Goal: Check status: Check status

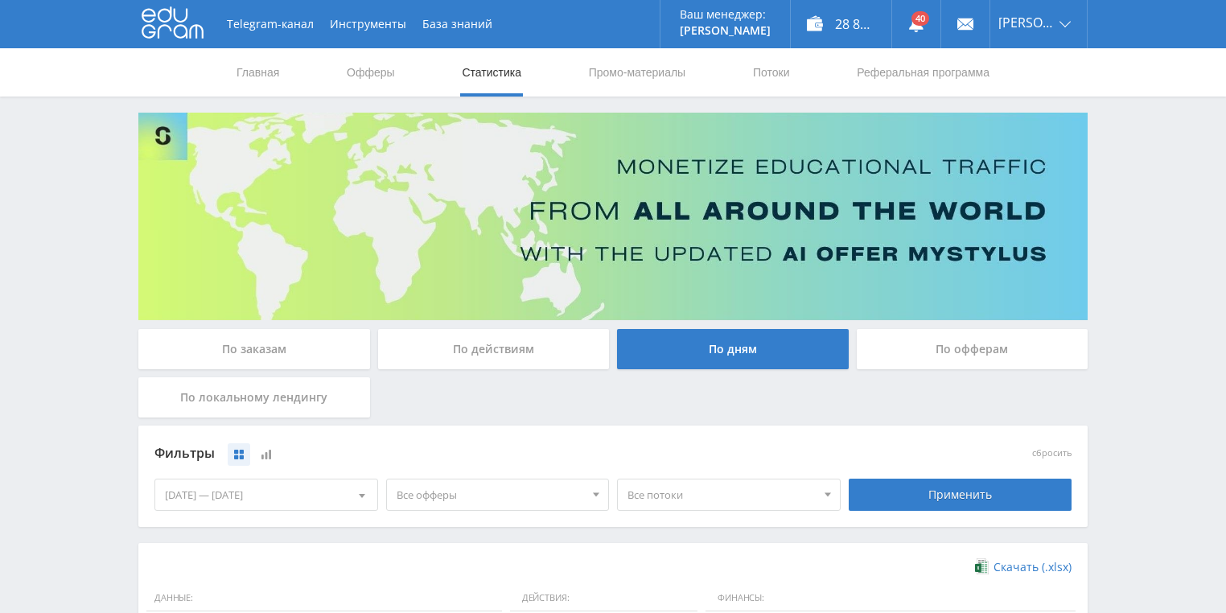
scroll to position [386, 0]
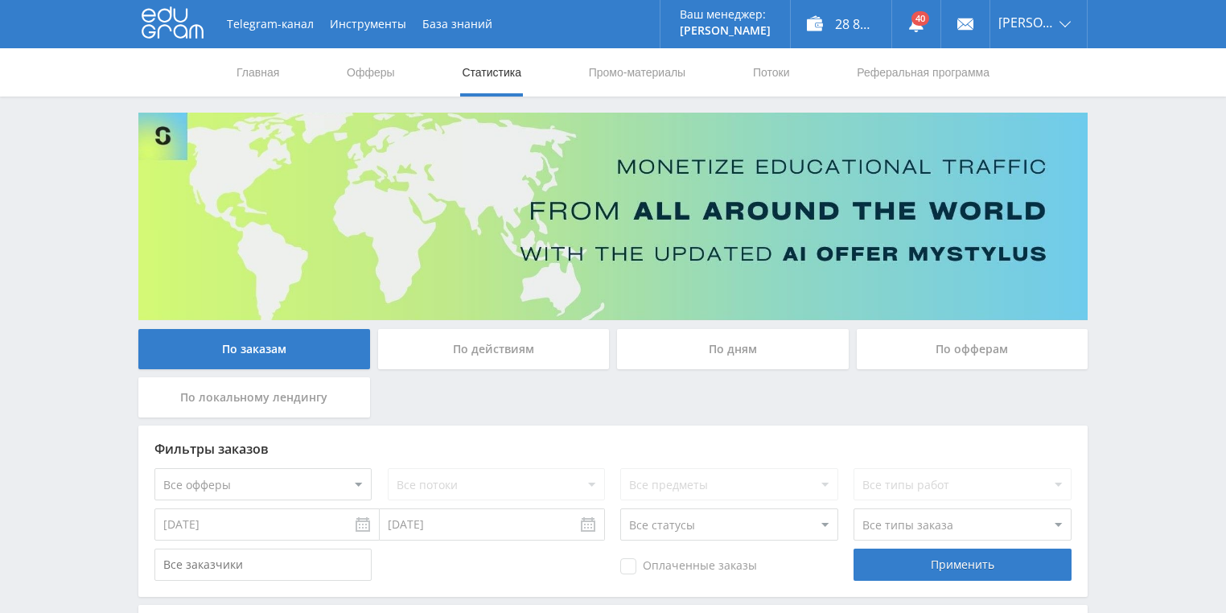
scroll to position [257, 0]
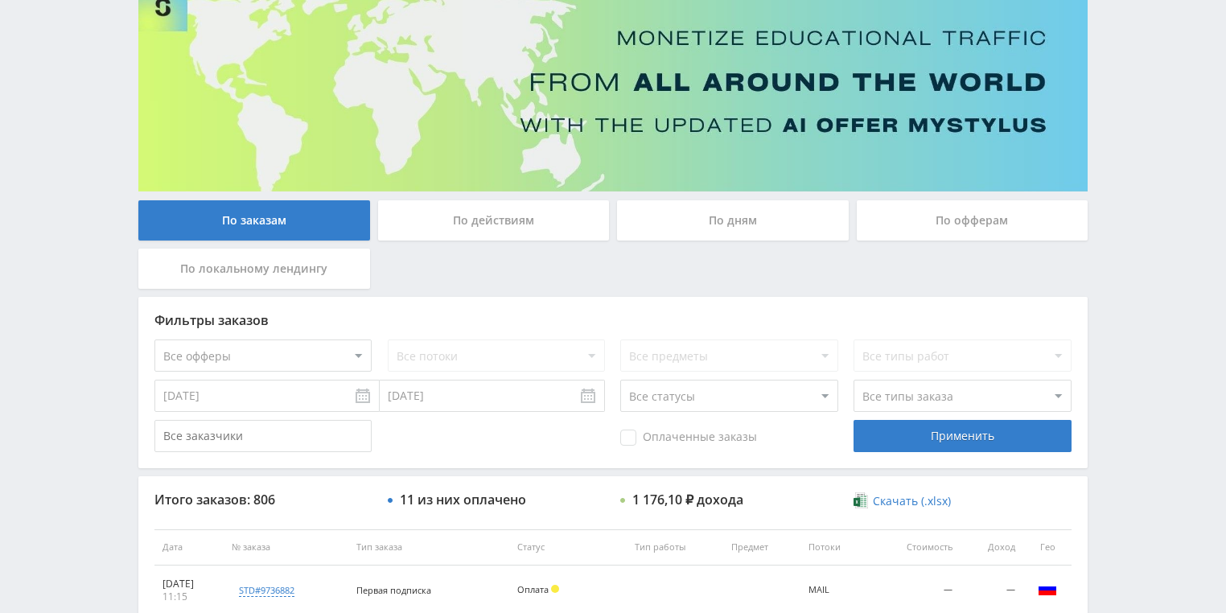
click at [512, 221] on div "По действиям" at bounding box center [494, 220] width 232 height 40
click at [0, 0] on input "По действиям" at bounding box center [0, 0] width 0 height 0
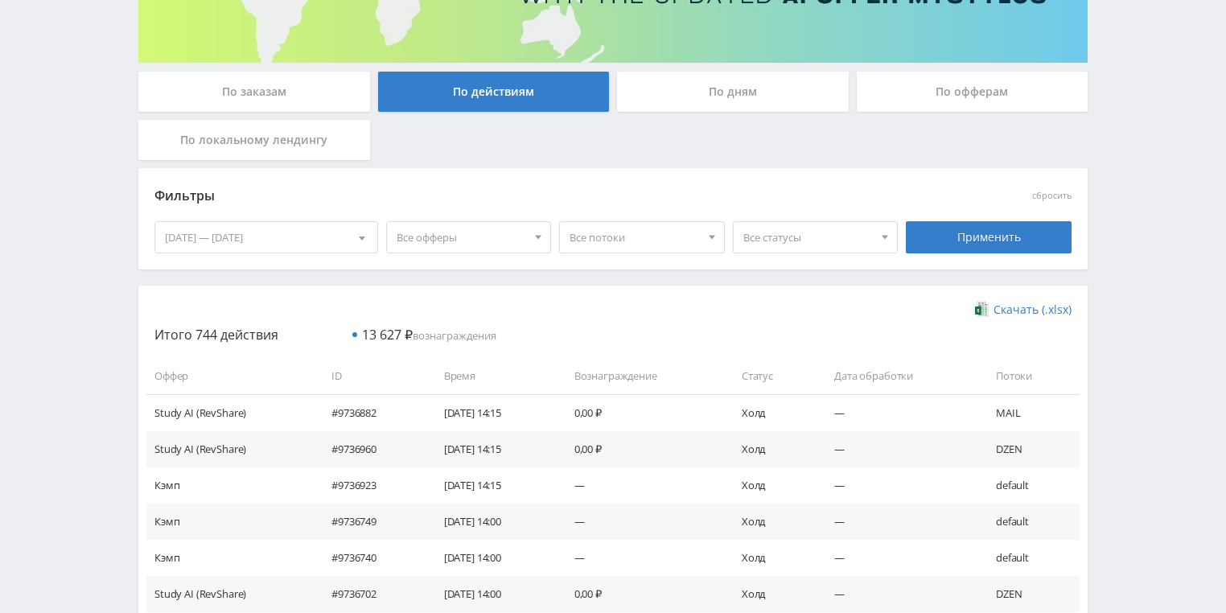
drag, startPoint x: 697, startPoint y: 101, endPoint x: 685, endPoint y: 105, distance: 13.0
click at [697, 100] on div "По дням" at bounding box center [733, 92] width 232 height 40
click at [0, 0] on input "По дням" at bounding box center [0, 0] width 0 height 0
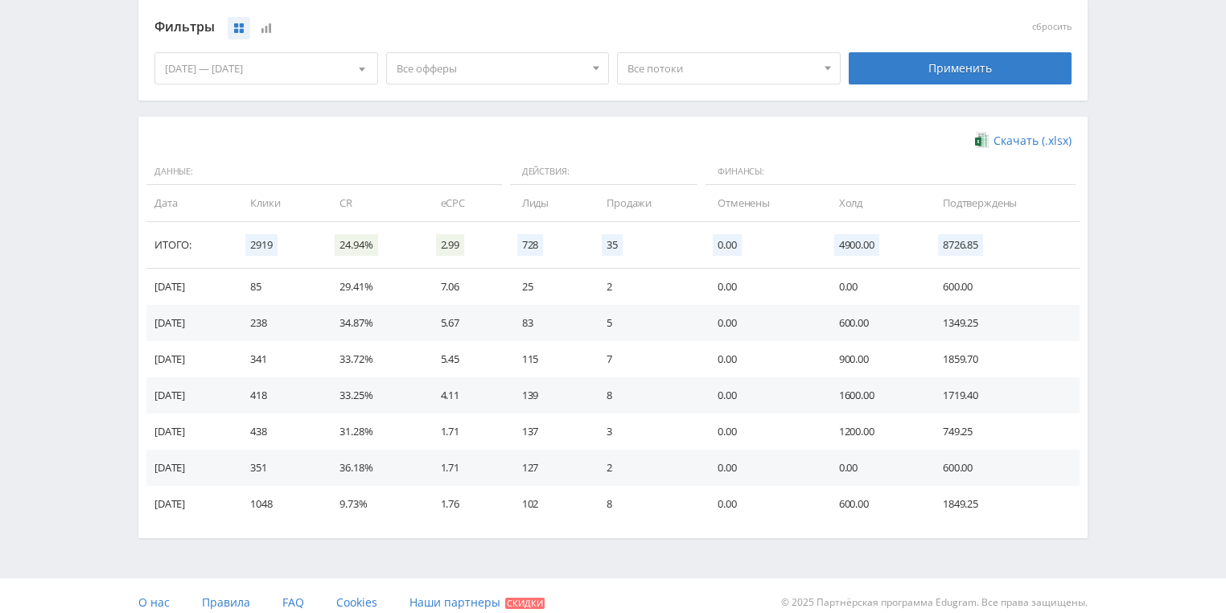
scroll to position [438, 0]
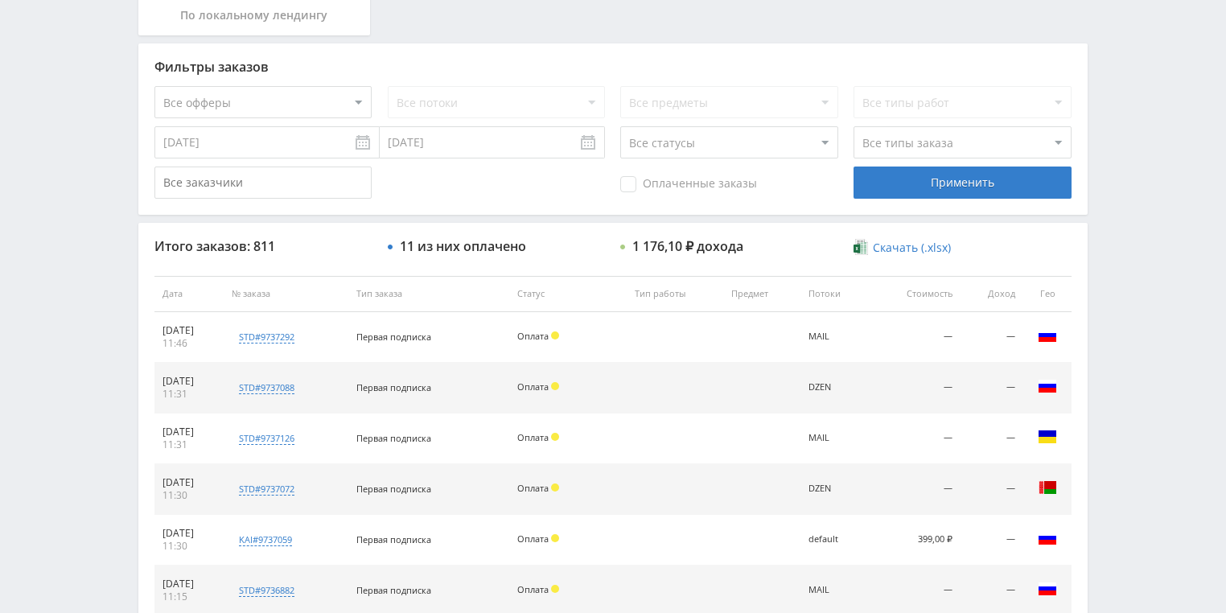
scroll to position [386, 0]
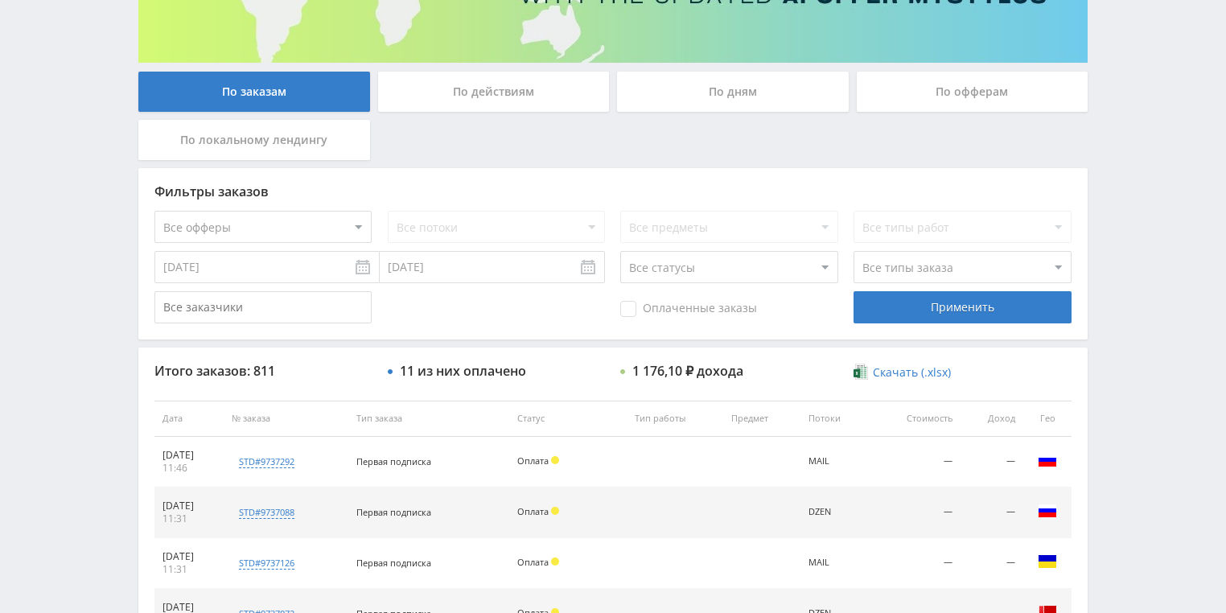
click at [492, 100] on div "По действиям" at bounding box center [494, 92] width 232 height 40
click at [0, 0] on input "По действиям" at bounding box center [0, 0] width 0 height 0
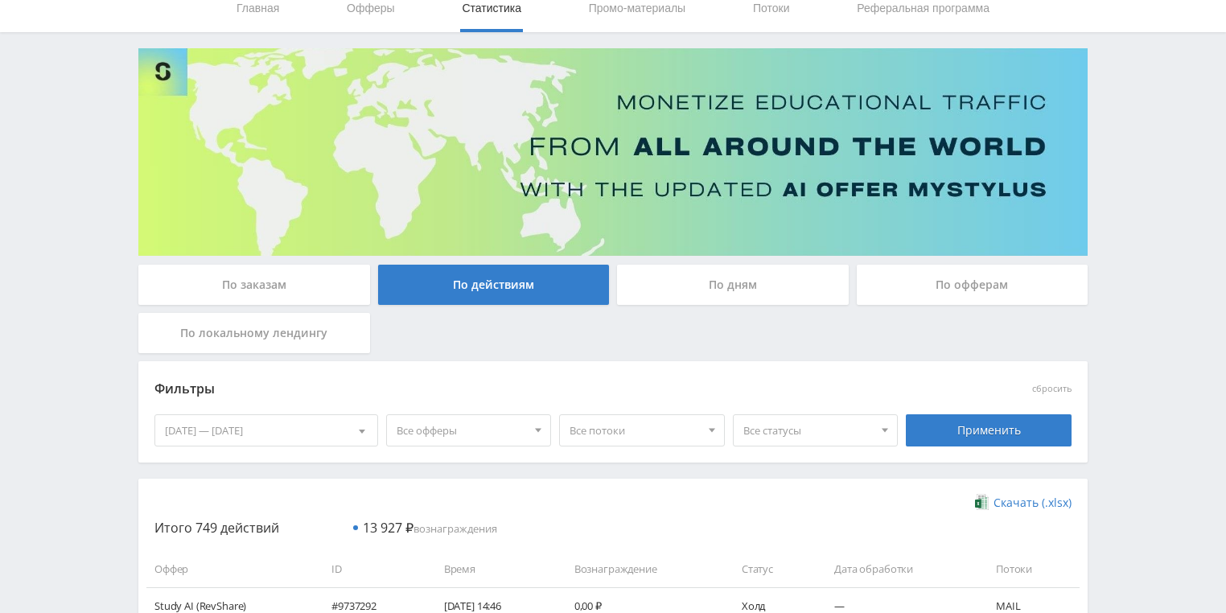
click at [718, 280] on div "По дням" at bounding box center [733, 285] width 232 height 40
click at [0, 0] on input "По дням" at bounding box center [0, 0] width 0 height 0
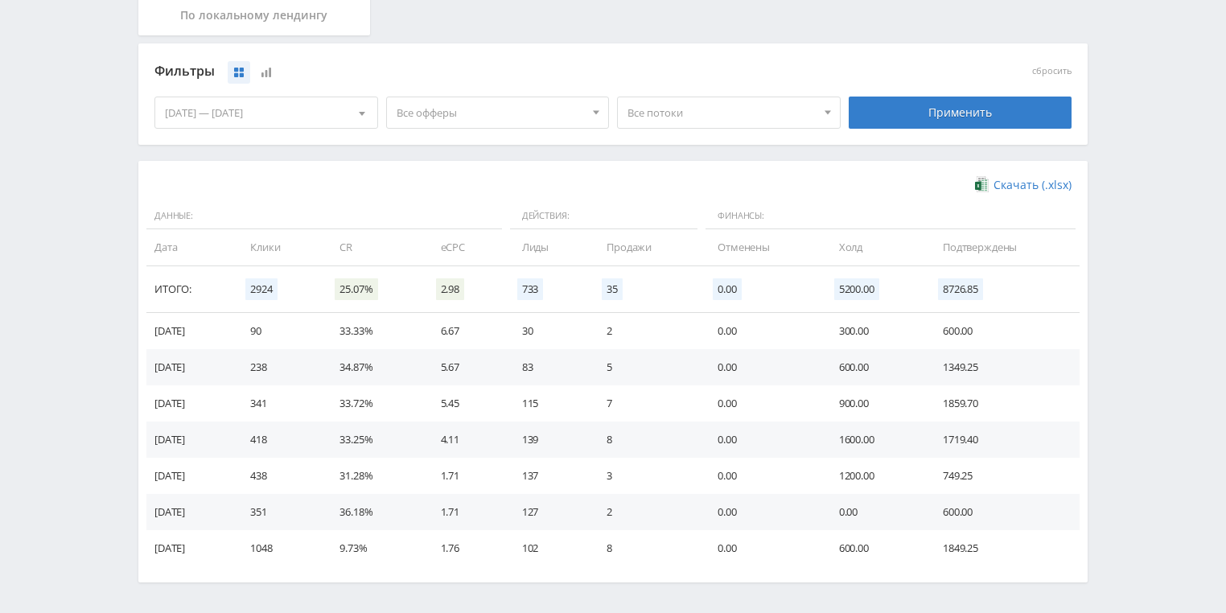
scroll to position [438, 0]
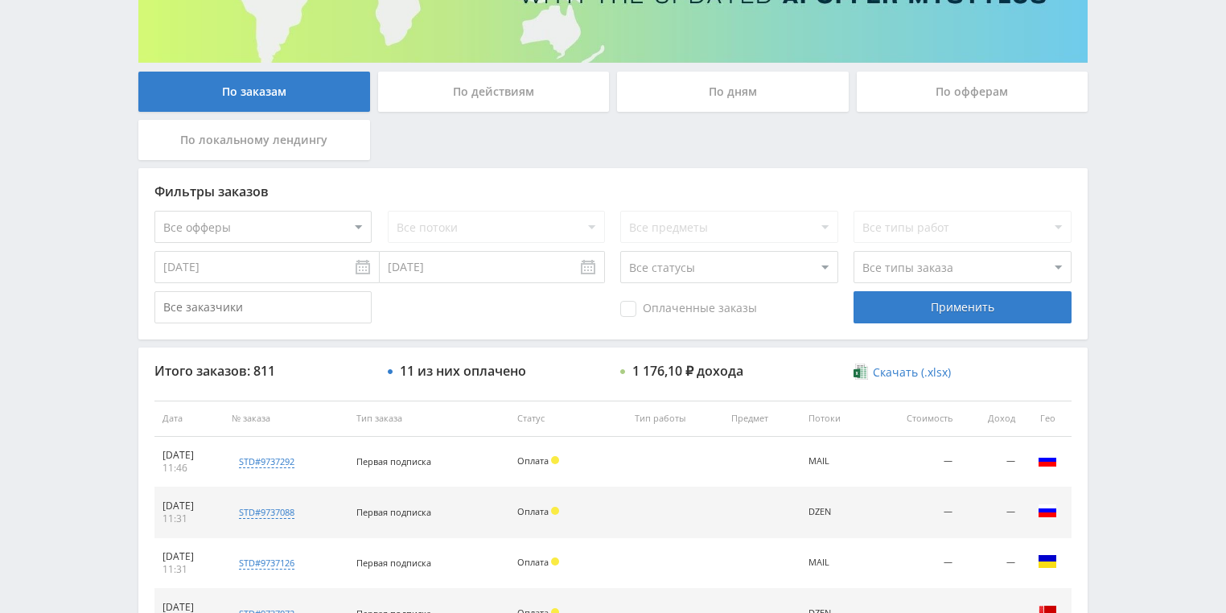
click at [525, 93] on div "По действиям" at bounding box center [494, 92] width 232 height 40
click at [0, 0] on input "По действиям" at bounding box center [0, 0] width 0 height 0
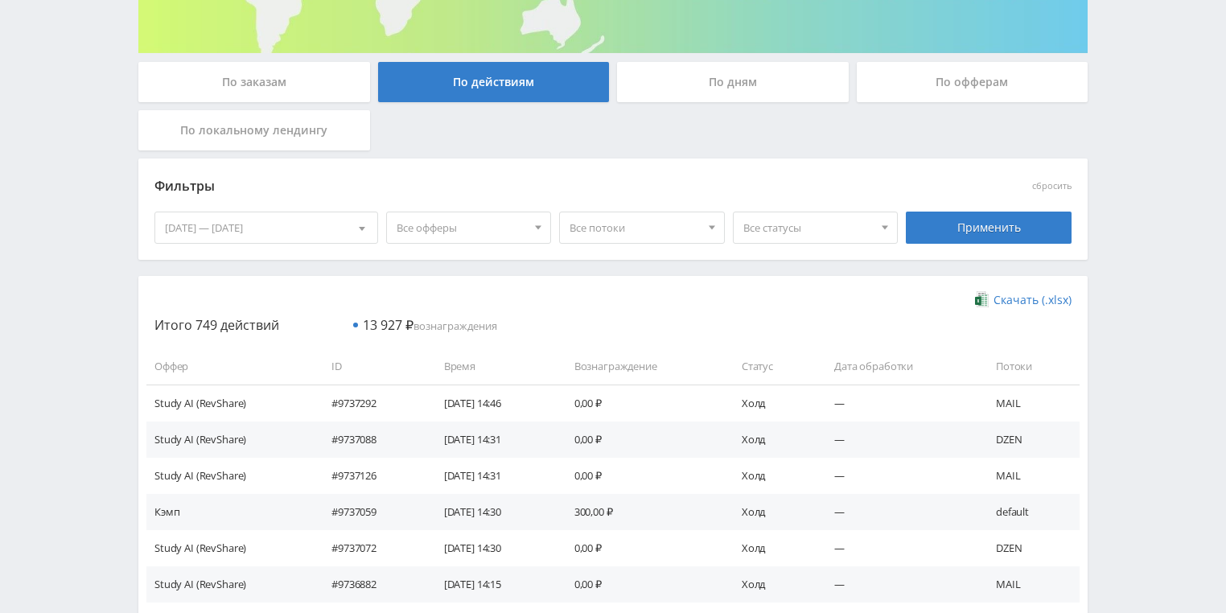
scroll to position [257, 0]
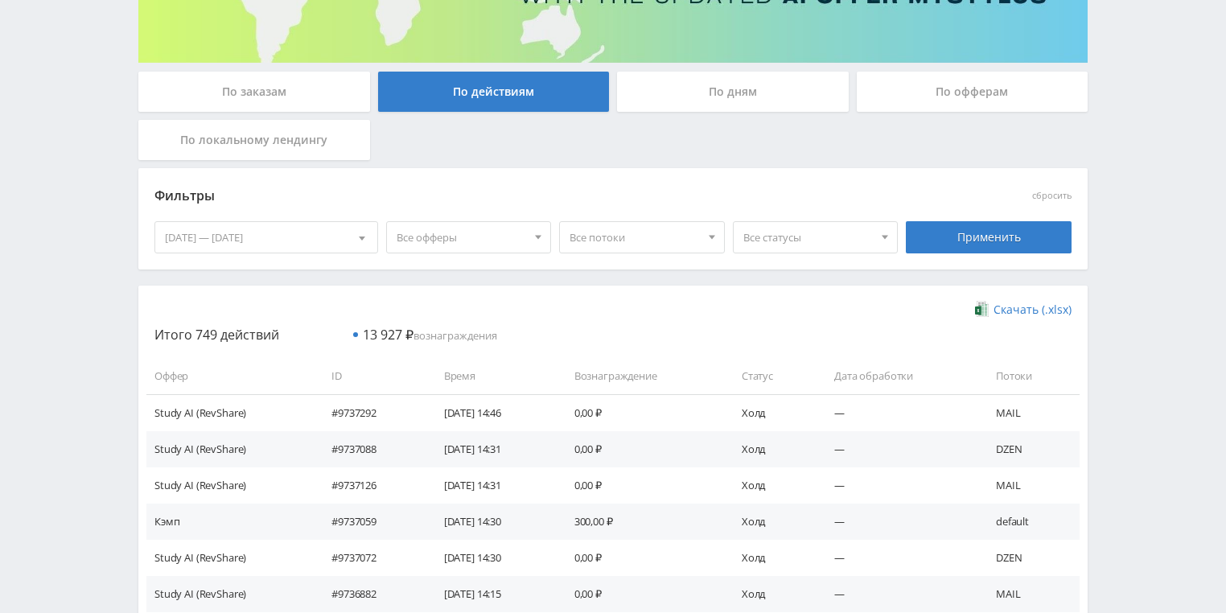
click at [732, 101] on div "По дням" at bounding box center [733, 92] width 232 height 40
click at [0, 0] on input "По дням" at bounding box center [0, 0] width 0 height 0
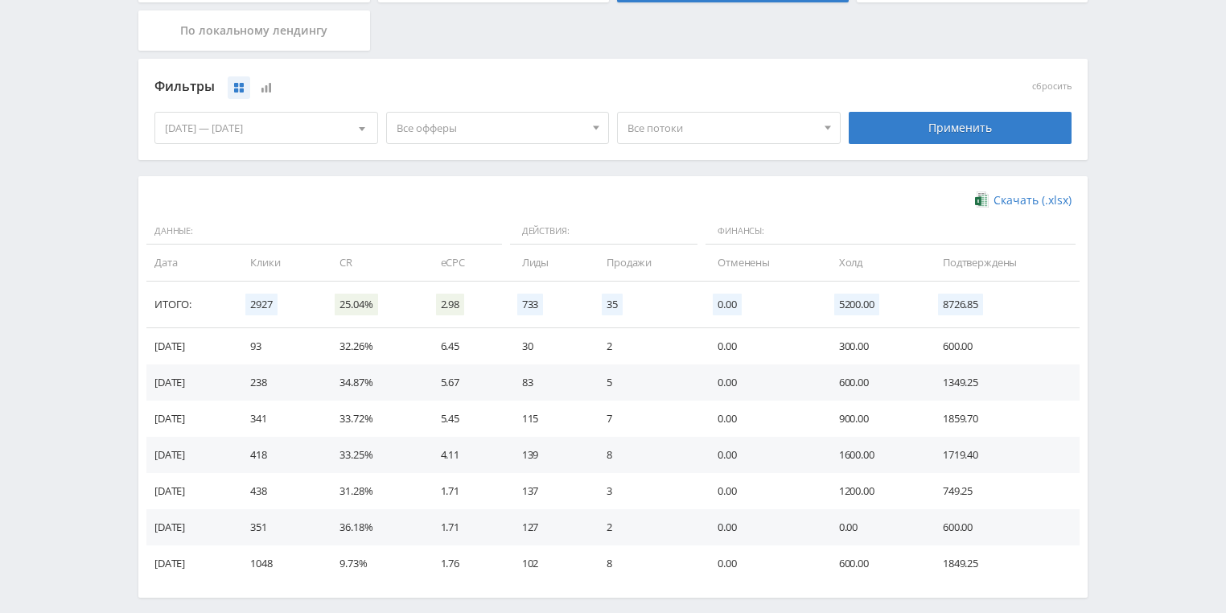
scroll to position [386, 0]
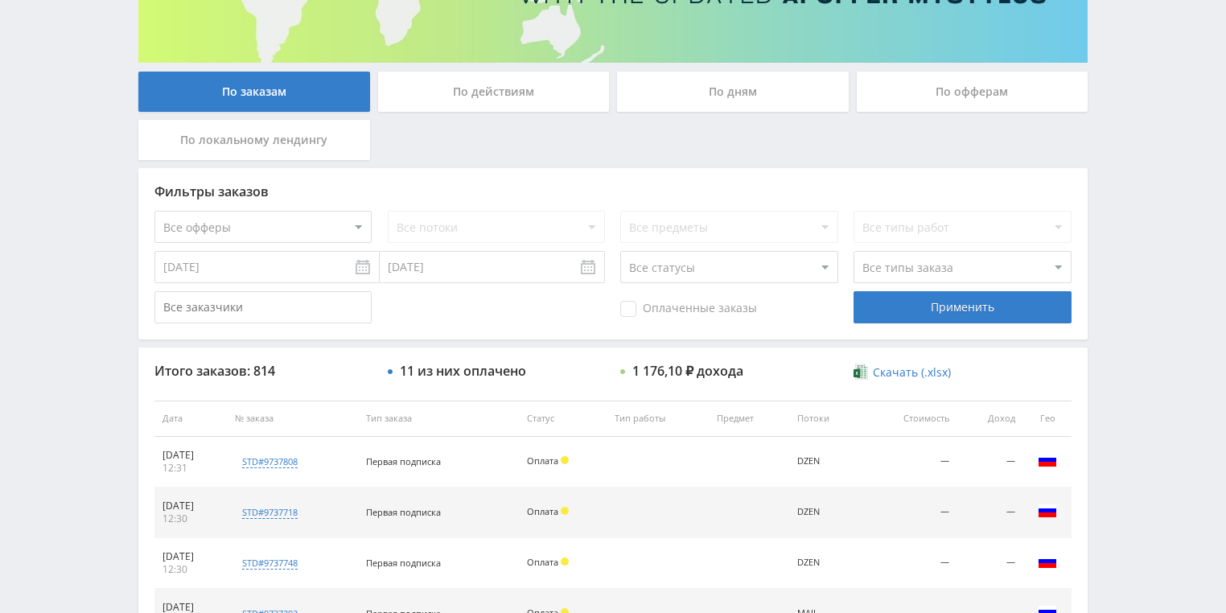
click at [499, 93] on div "По действиям" at bounding box center [494, 92] width 232 height 40
click at [0, 0] on input "По действиям" at bounding box center [0, 0] width 0 height 0
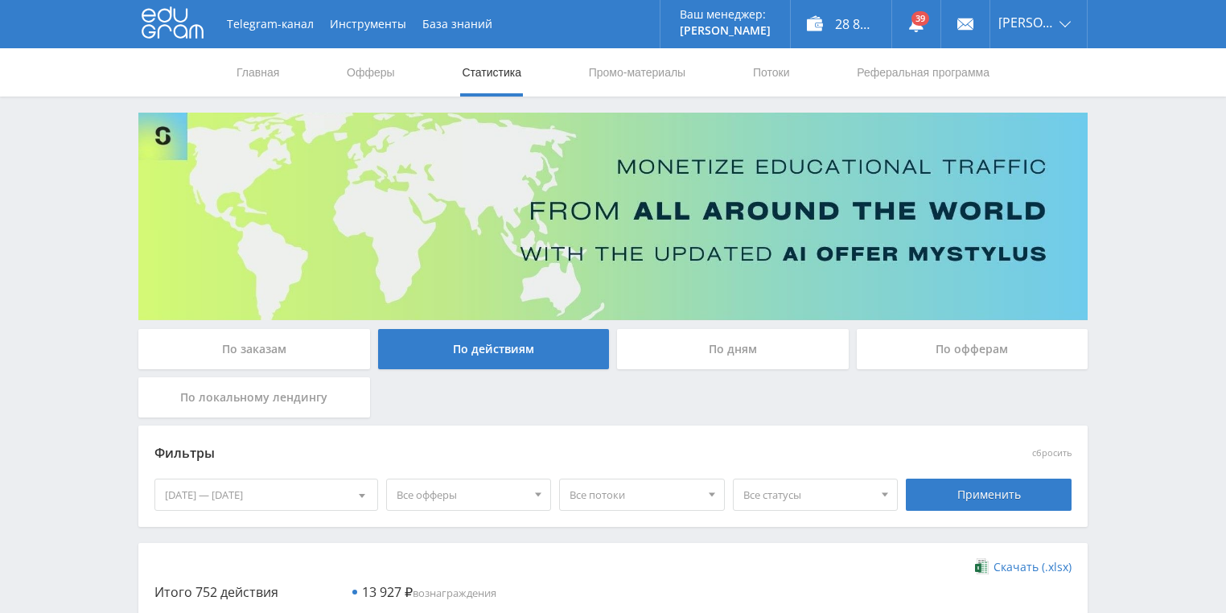
click at [759, 346] on div "По дням" at bounding box center [733, 349] width 232 height 40
click at [0, 0] on input "По дням" at bounding box center [0, 0] width 0 height 0
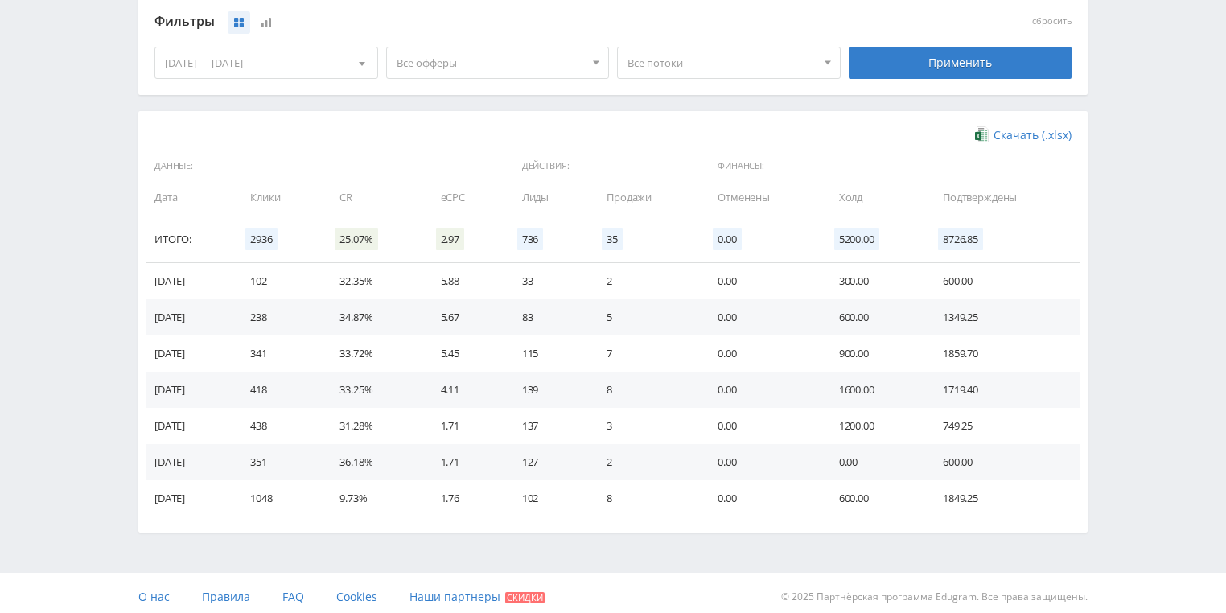
scroll to position [438, 0]
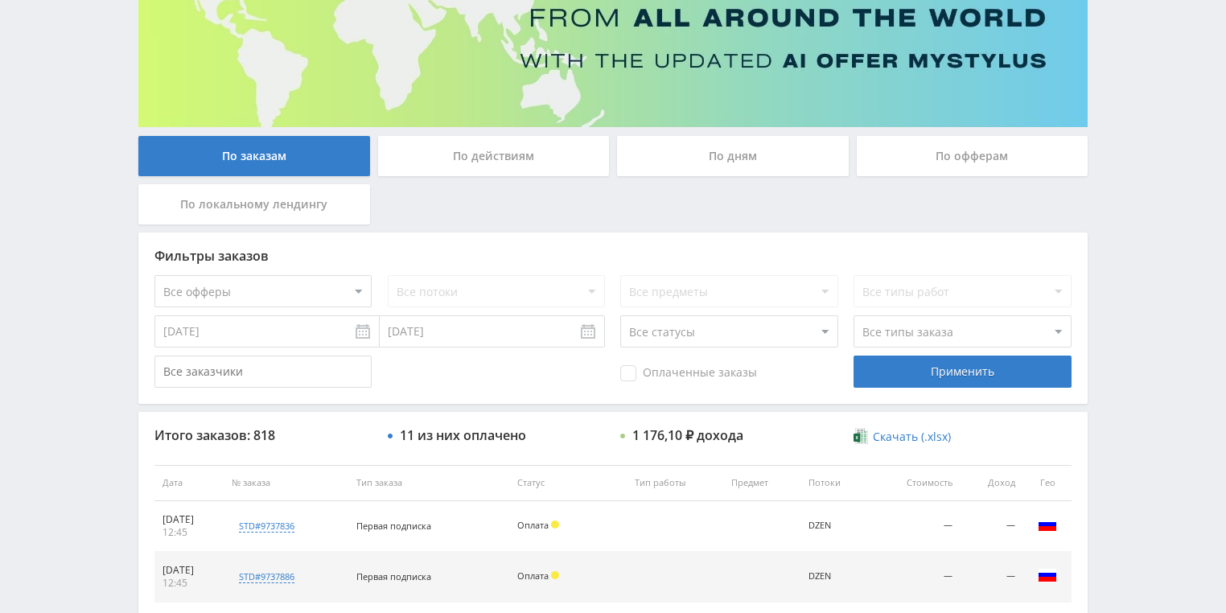
click at [499, 174] on div "По действиям" at bounding box center [494, 156] width 232 height 40
click at [0, 0] on input "По действиям" at bounding box center [0, 0] width 0 height 0
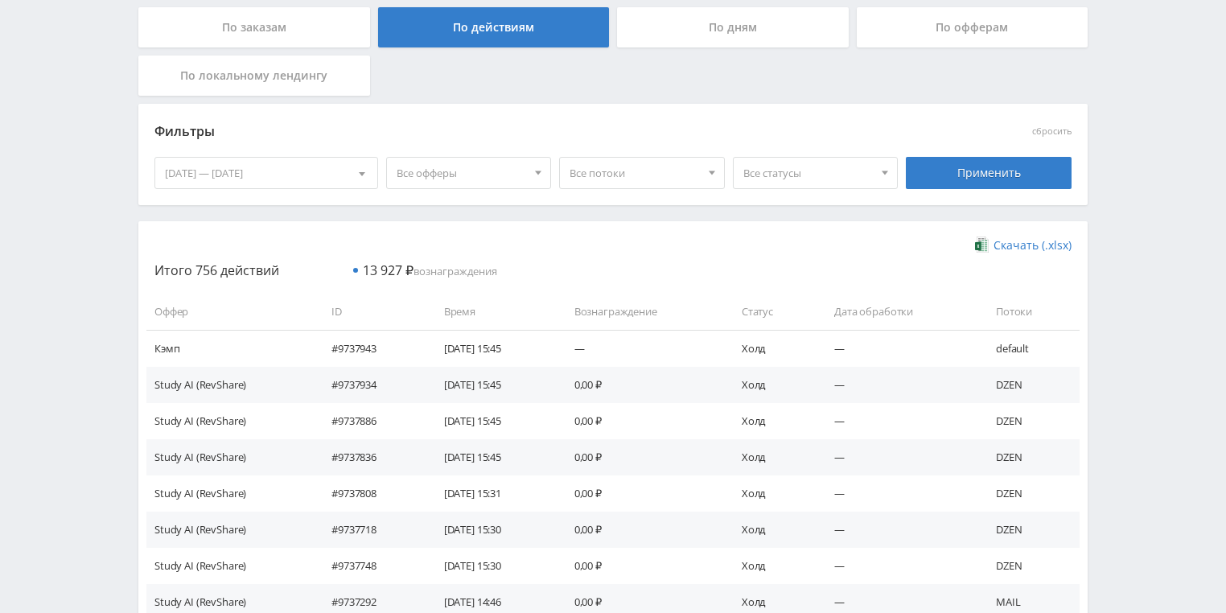
click at [726, 39] on div "По дням" at bounding box center [733, 27] width 232 height 40
click at [0, 0] on input "По дням" at bounding box center [0, 0] width 0 height 0
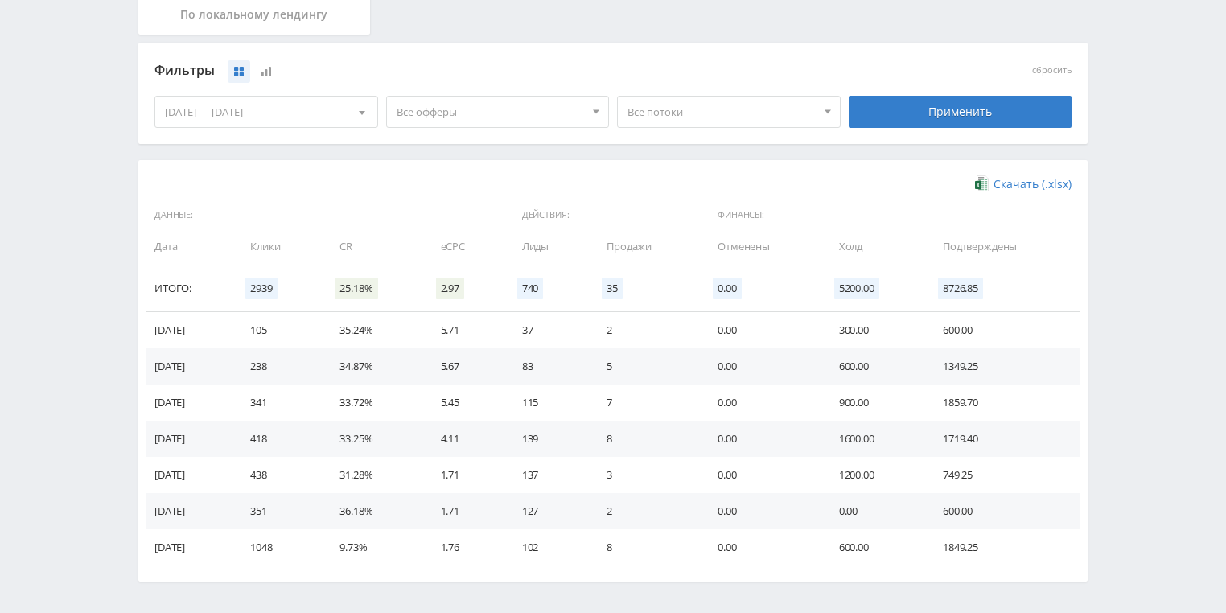
scroll to position [438, 0]
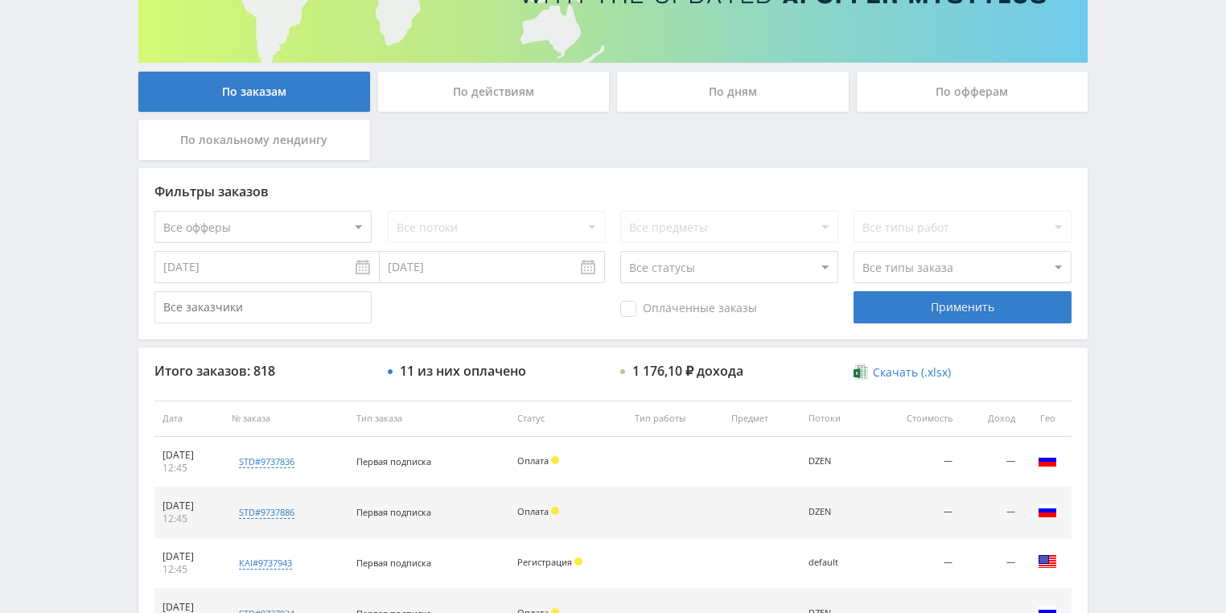
click at [451, 108] on div "По действиям" at bounding box center [494, 92] width 232 height 40
click at [0, 0] on input "По действиям" at bounding box center [0, 0] width 0 height 0
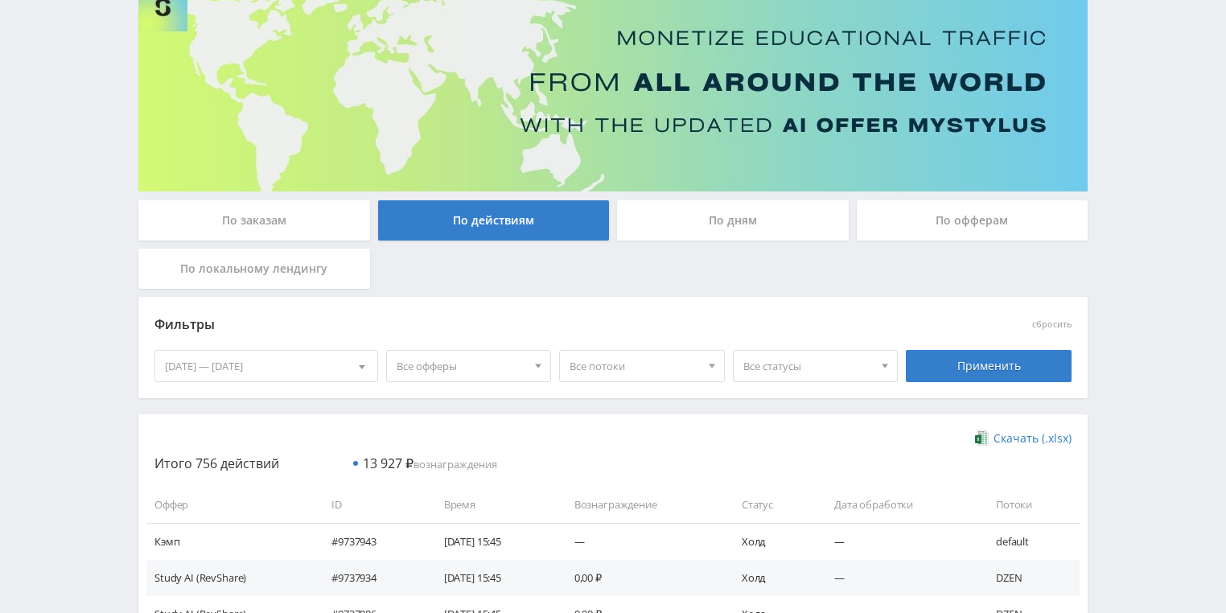
click at [721, 222] on div "По дням" at bounding box center [733, 220] width 232 height 40
click at [0, 0] on input "По дням" at bounding box center [0, 0] width 0 height 0
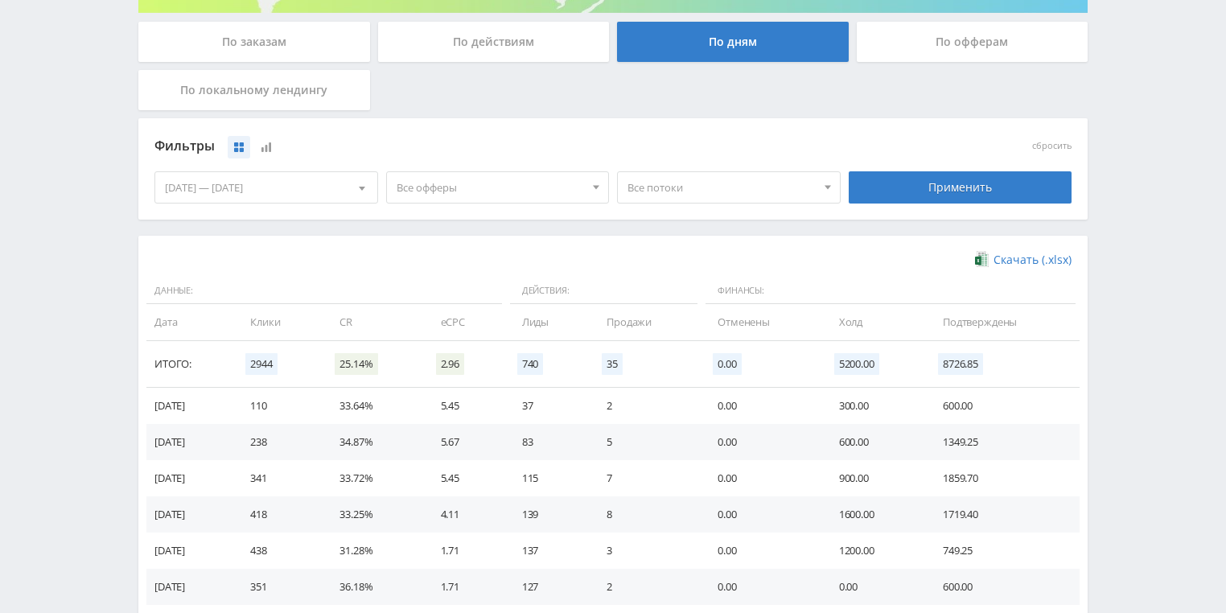
scroll to position [322, 0]
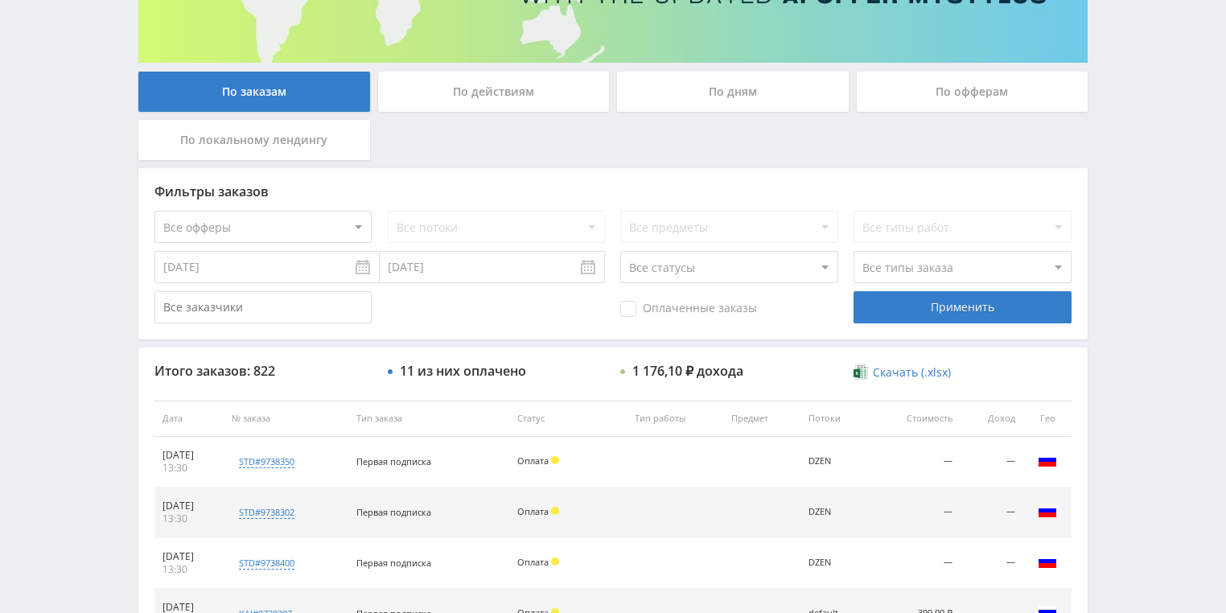
click at [514, 93] on div "По действиям" at bounding box center [494, 92] width 232 height 40
click at [0, 0] on input "По действиям" at bounding box center [0, 0] width 0 height 0
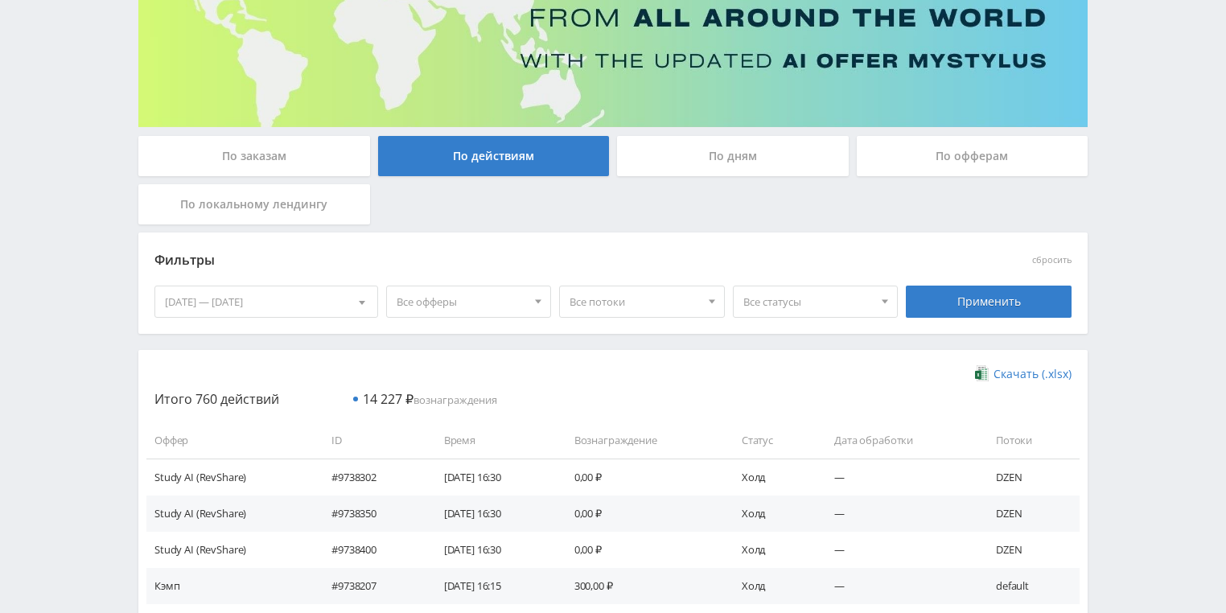
click at [687, 147] on div "По дням" at bounding box center [733, 156] width 232 height 40
click at [0, 0] on input "По дням" at bounding box center [0, 0] width 0 height 0
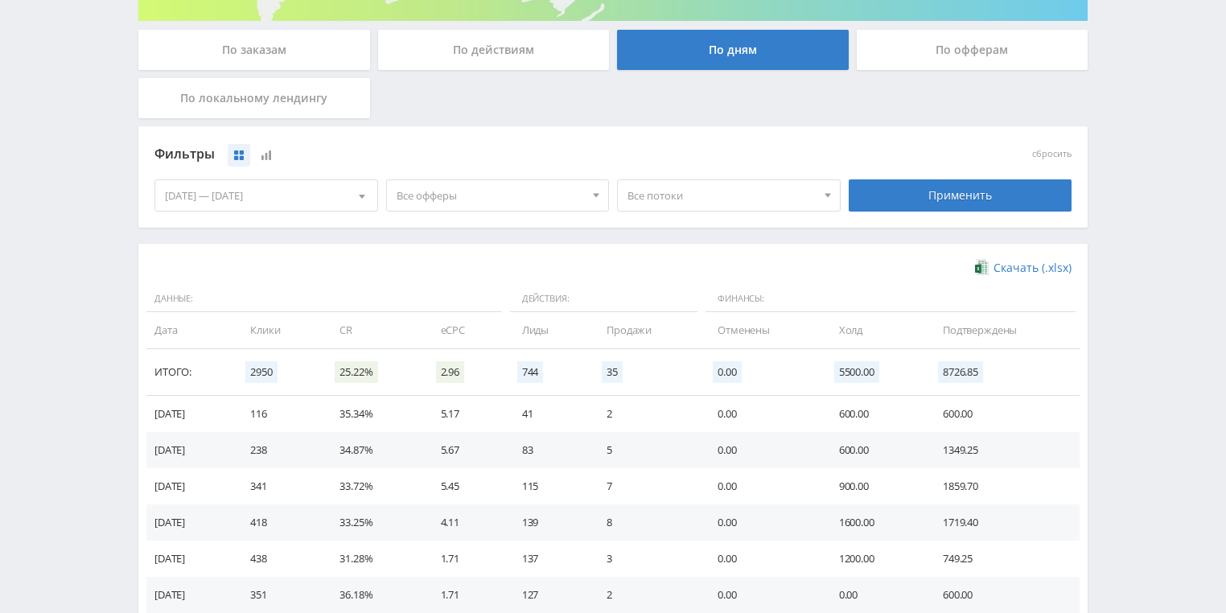
scroll to position [386, 0]
